Goal: Information Seeking & Learning: Understand process/instructions

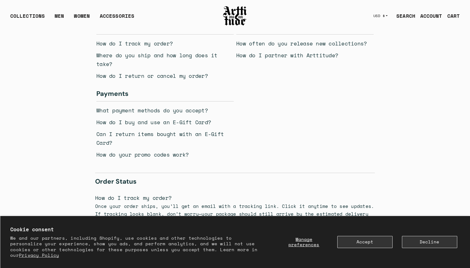
scroll to position [4, 0]
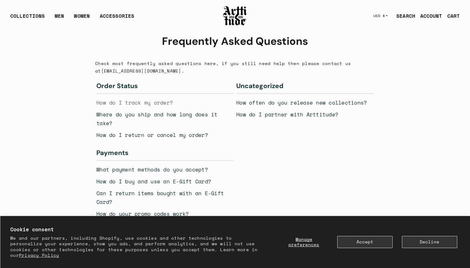
click at [162, 101] on link "How do I track my order?" at bounding box center [134, 102] width 76 height 8
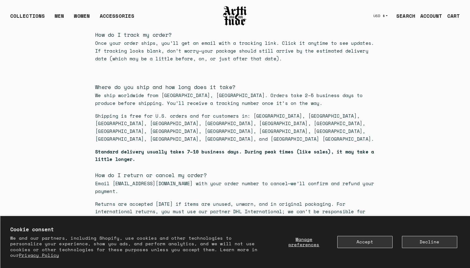
scroll to position [172, 0]
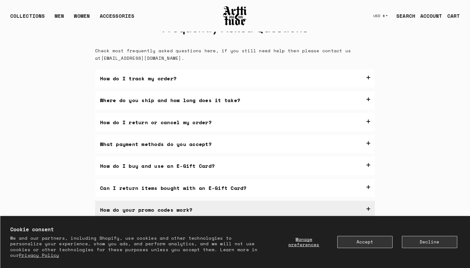
scroll to position [19, 0]
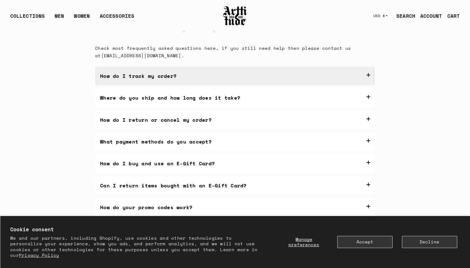
click at [306, 79] on label "How do I track my order?" at bounding box center [235, 76] width 280 height 18
click at [313, 78] on label "How do I track my order?" at bounding box center [235, 76] width 280 height 18
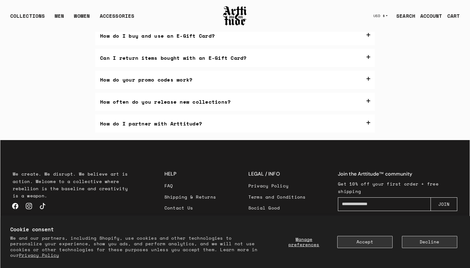
scroll to position [154, 0]
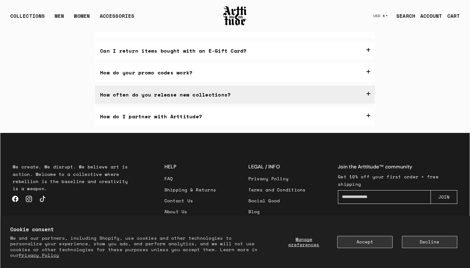
click at [250, 94] on label "How often do you release new collections?" at bounding box center [235, 94] width 280 height 18
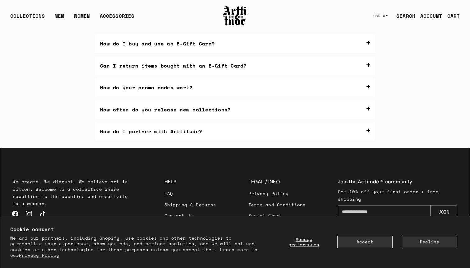
scroll to position [133, 0]
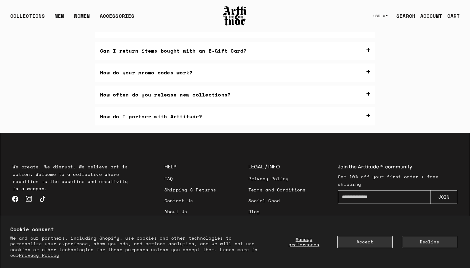
click at [173, 178] on link "FAQ" at bounding box center [190, 178] width 52 height 11
